Goal: Task Accomplishment & Management: Use online tool/utility

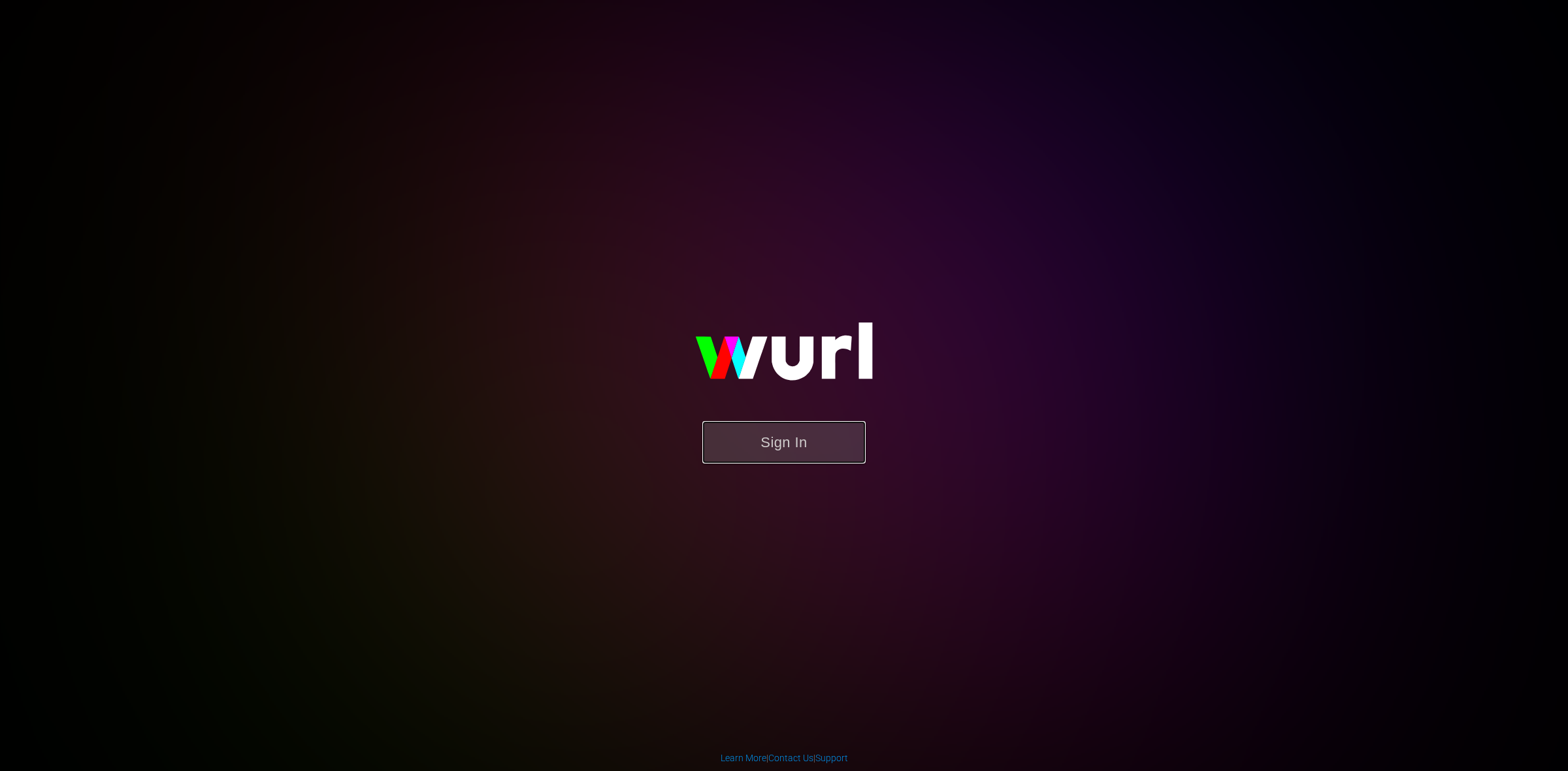
click at [782, 432] on button "Sign In" at bounding box center [784, 442] width 164 height 42
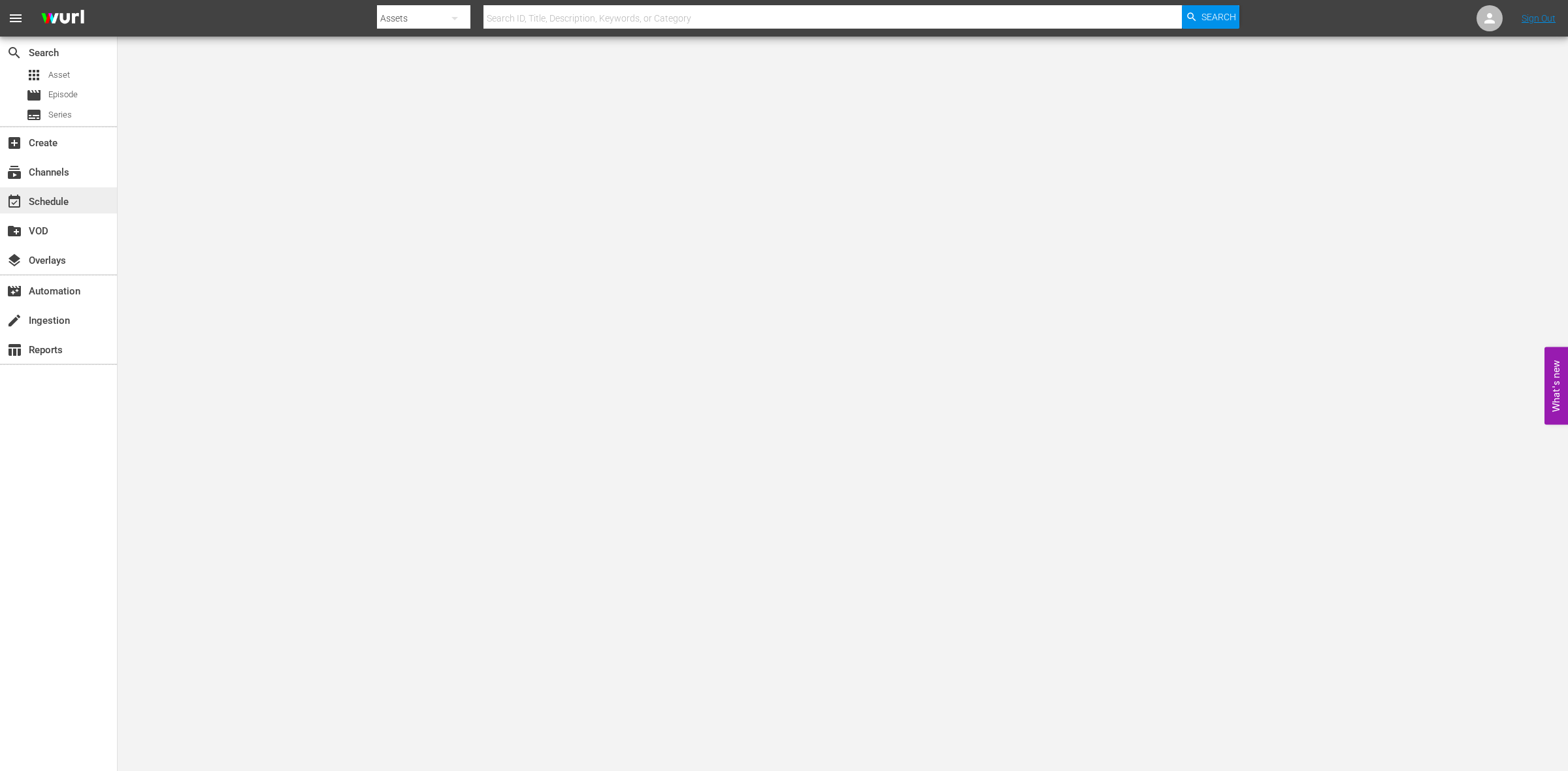
click at [38, 196] on div "event_available Schedule" at bounding box center [36, 200] width 74 height 12
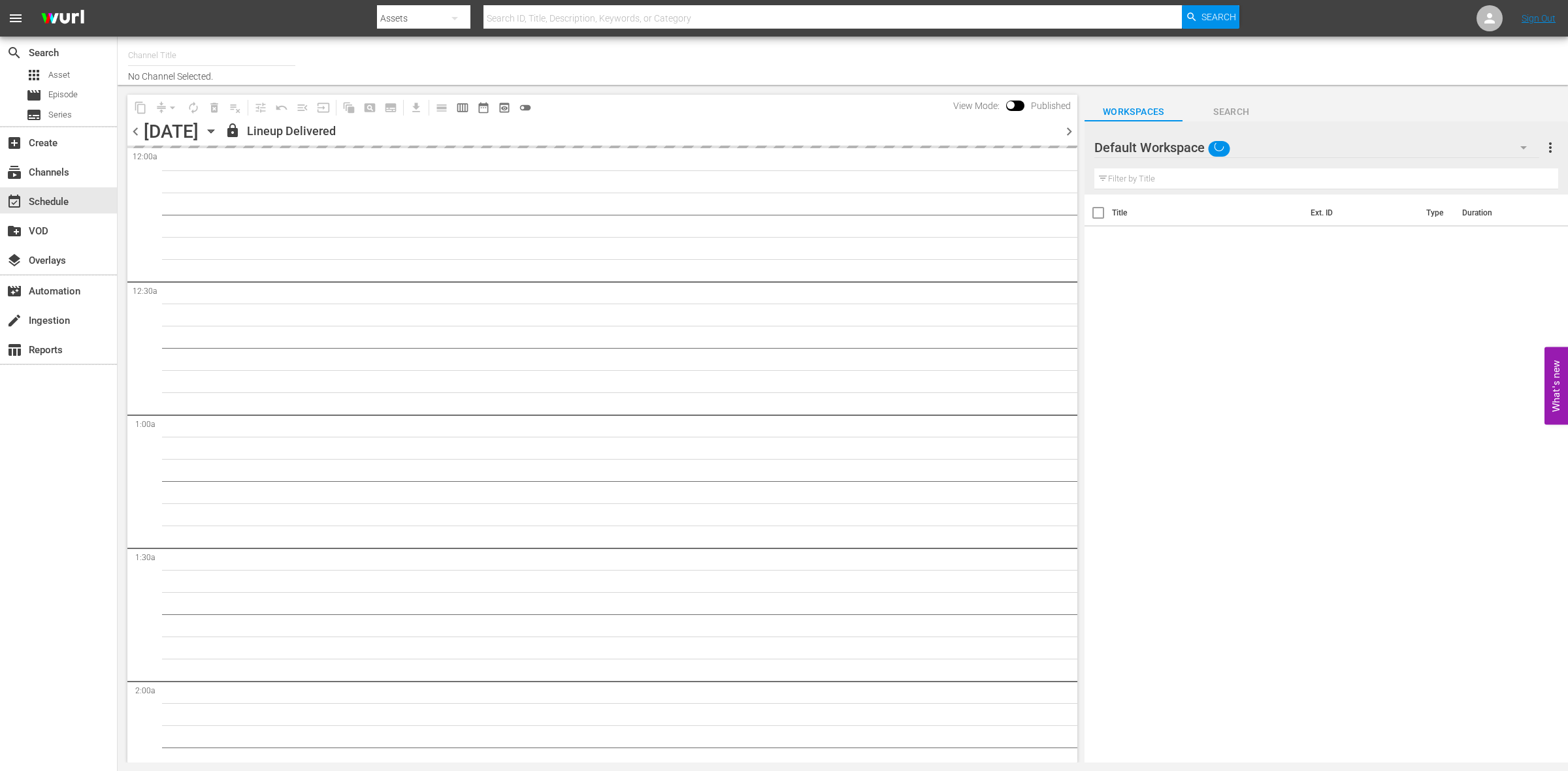
type input "So Real (1869)"
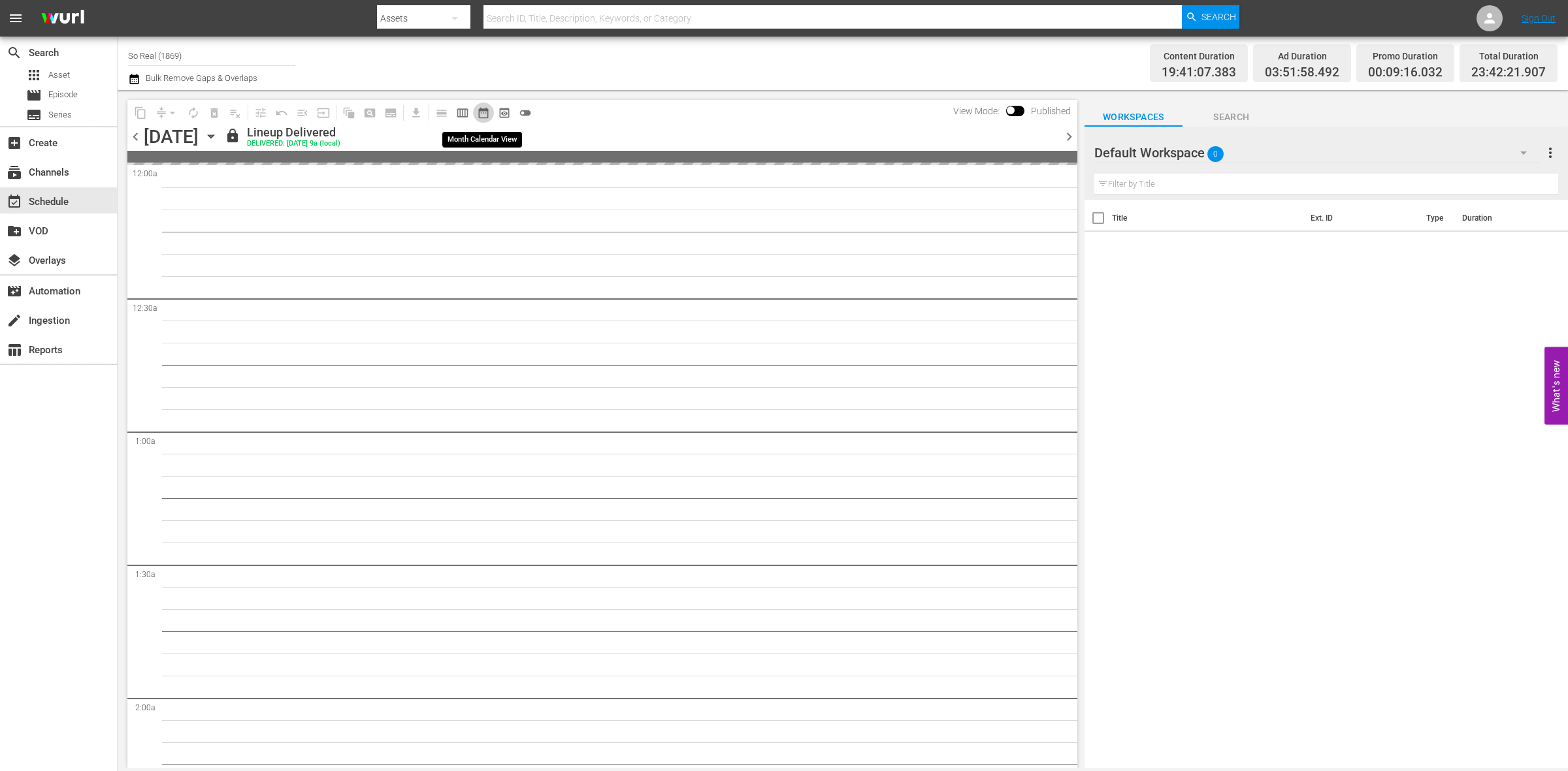
click at [478, 112] on span "date_range_outlined" at bounding box center [483, 112] width 13 height 13
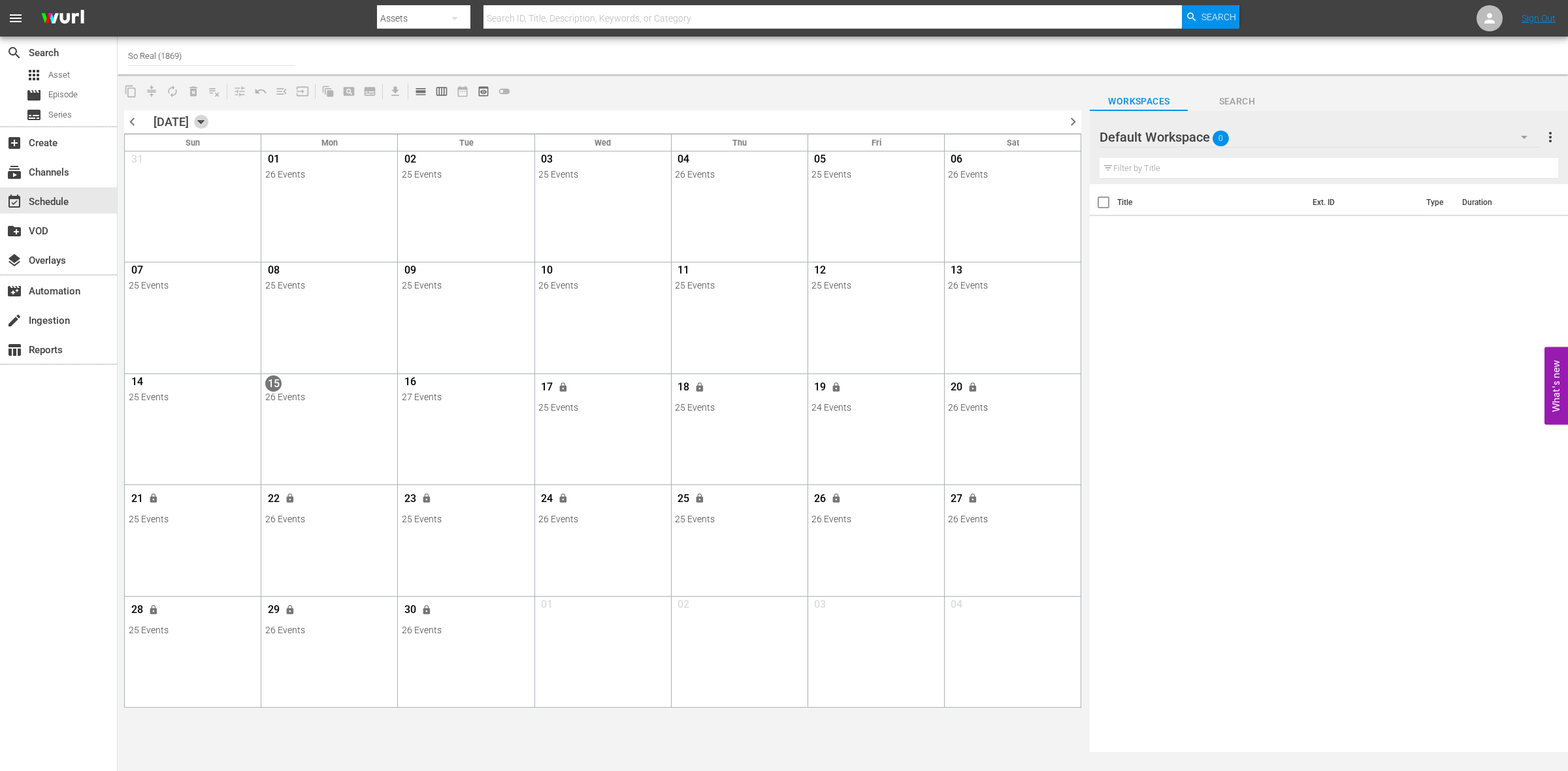
click at [209, 116] on icon "button" at bounding box center [201, 122] width 15 height 15
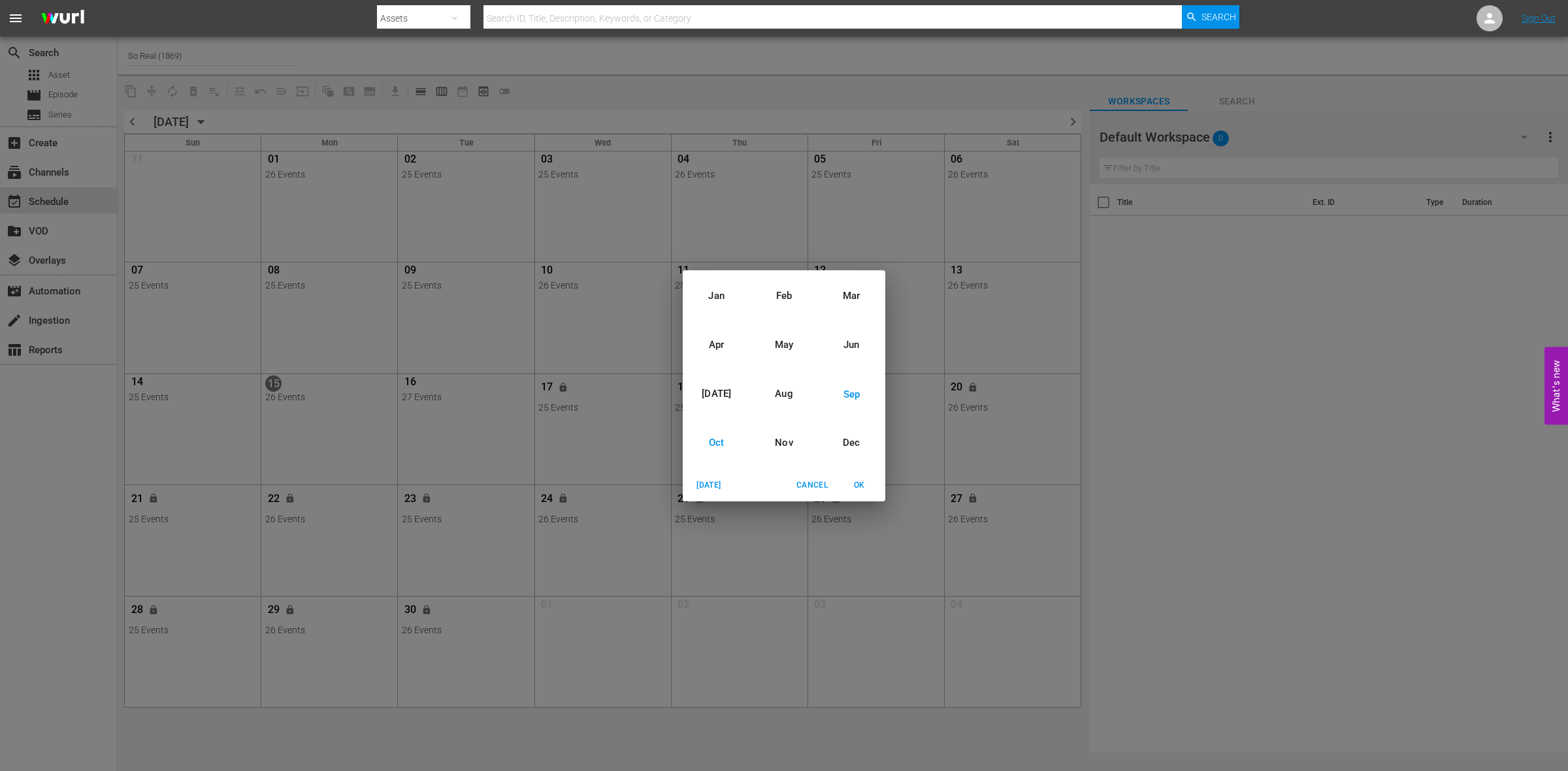
click at [723, 435] on div "Oct" at bounding box center [717, 443] width 68 height 49
click at [858, 484] on span "OK" at bounding box center [859, 485] width 31 height 14
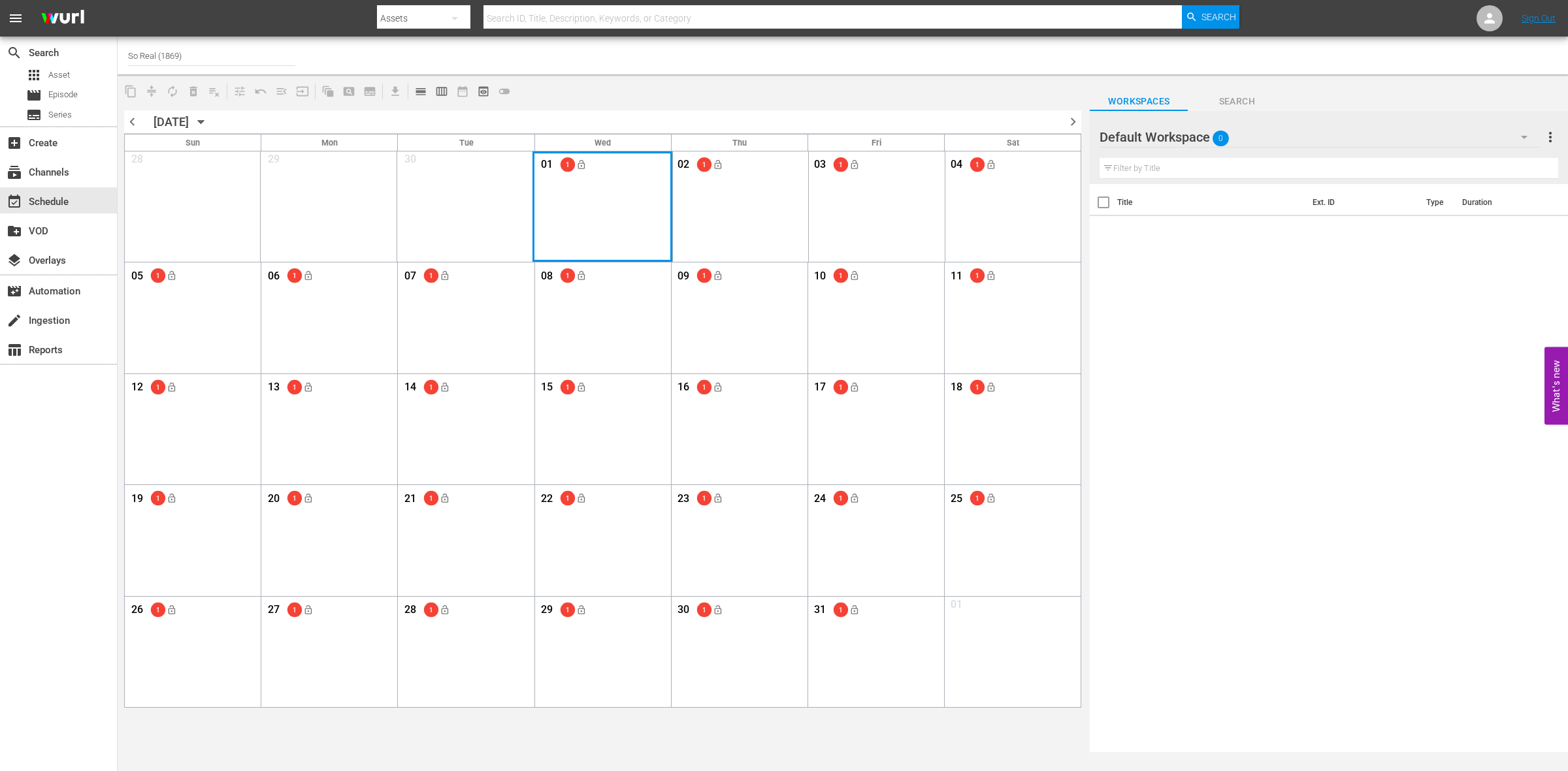
click at [585, 226] on div "Month View" at bounding box center [602, 207] width 139 height 111
click at [428, 90] on button "calendar_view_day_outlined" at bounding box center [421, 92] width 21 height 21
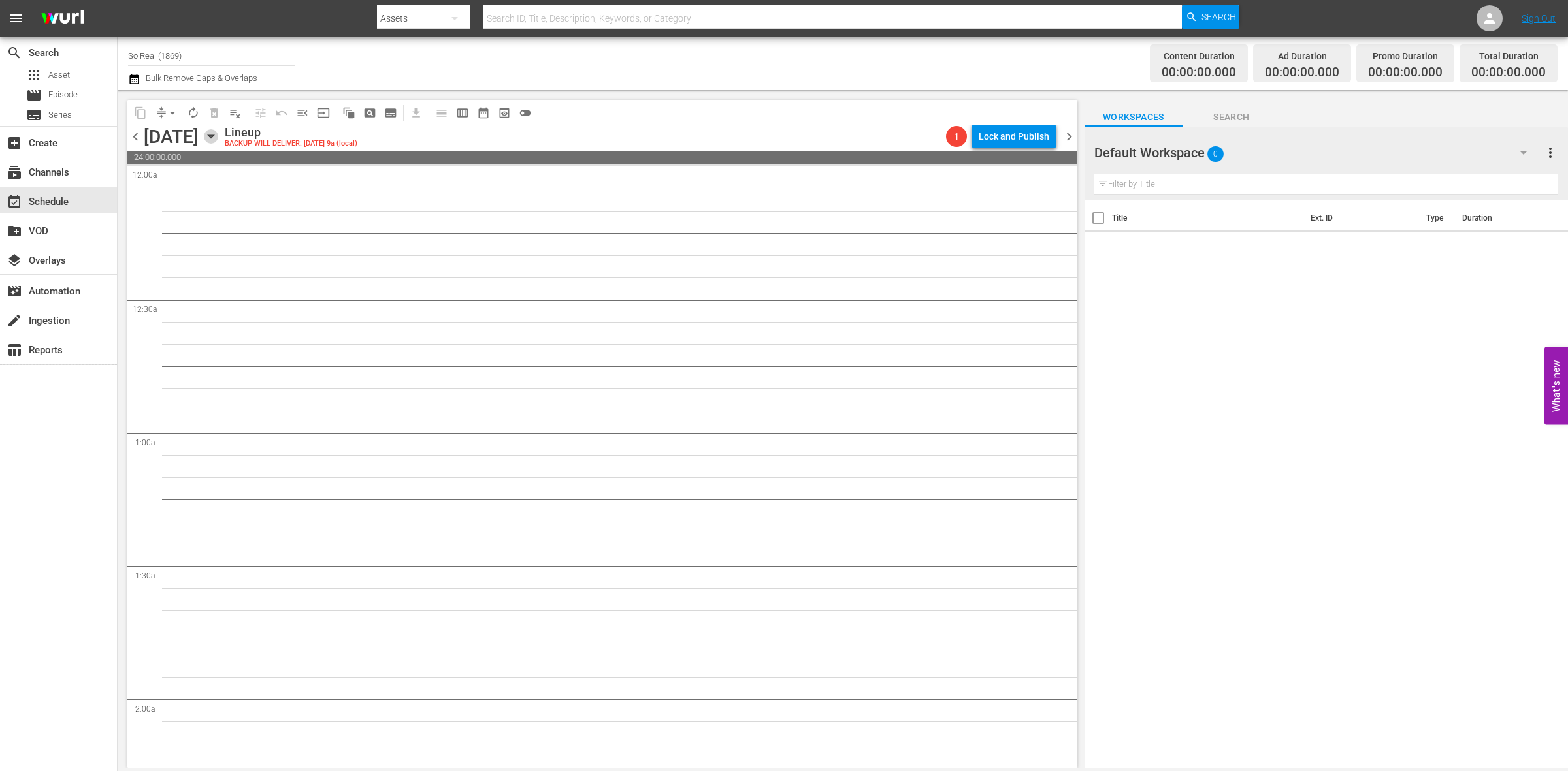
click at [218, 136] on icon "button" at bounding box center [210, 136] width 15 height 15
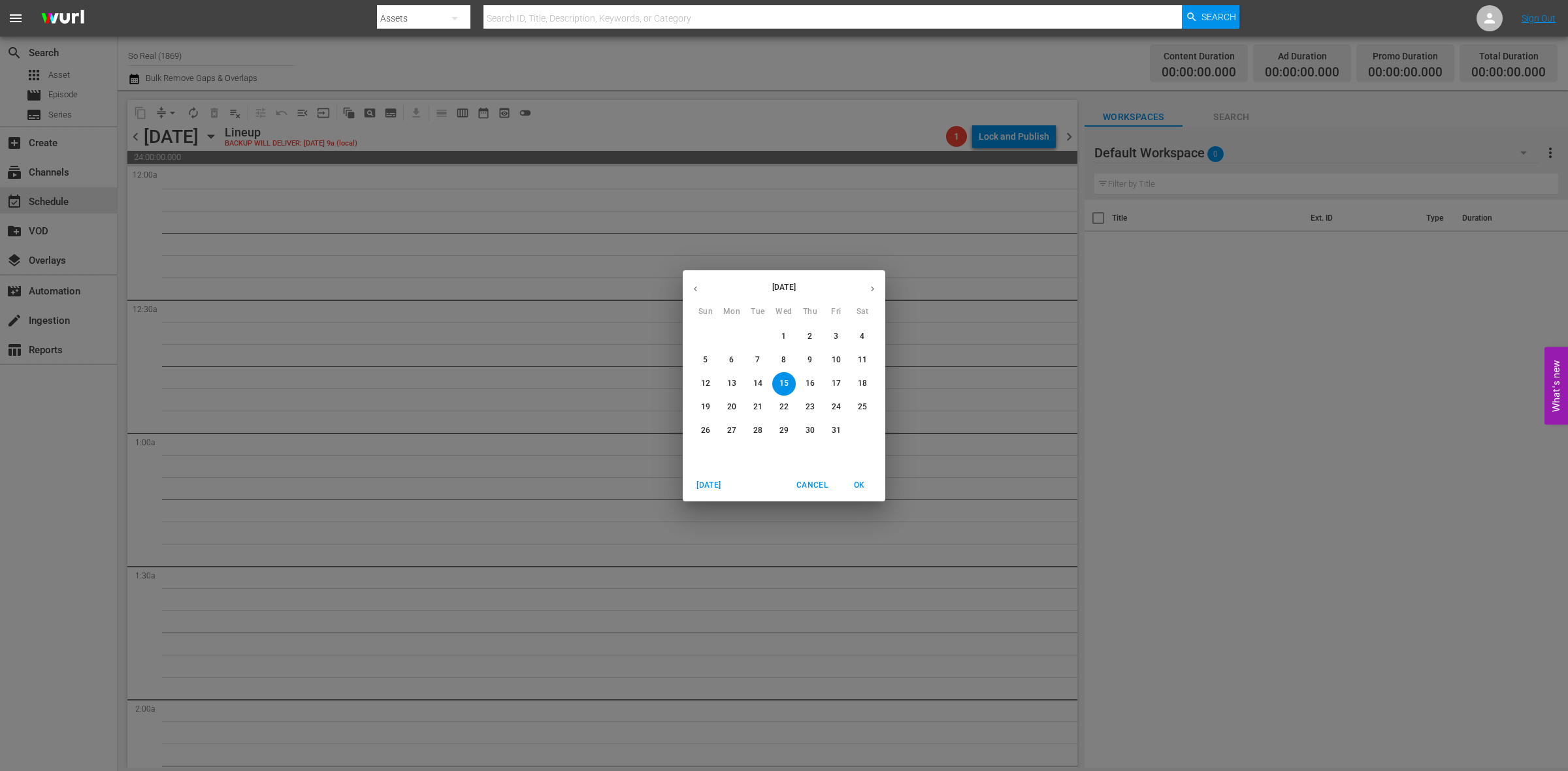
click at [782, 343] on button "1" at bounding box center [784, 337] width 23 height 23
